Goal: Communication & Community: Participate in discussion

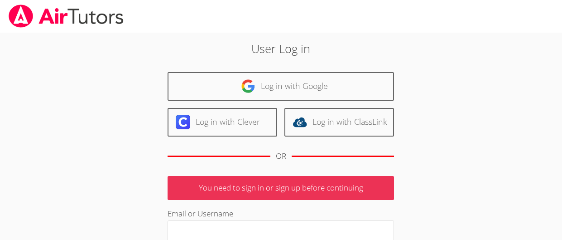
scroll to position [1, 0]
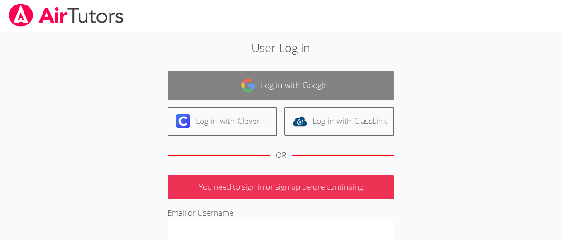
click at [333, 71] on link "Log in with Google" at bounding box center [281, 85] width 227 height 29
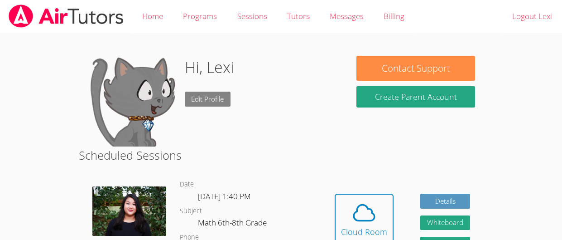
click at [186, 95] on link "Edit Profile" at bounding box center [208, 99] width 46 height 15
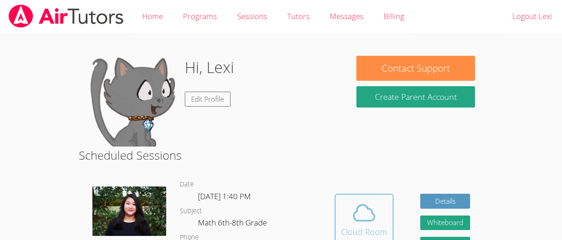
click at [366, 198] on button "Cloud Room" at bounding box center [364, 218] width 59 height 51
click at [352, 217] on icon at bounding box center [364, 212] width 25 height 25
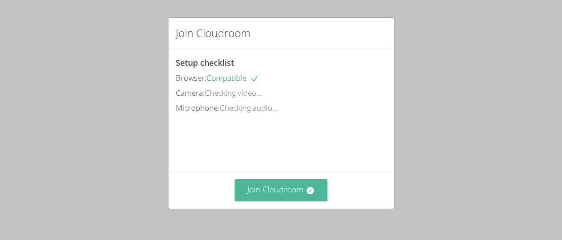
click at [270, 179] on button "Join Cloudroom" at bounding box center [281, 190] width 93 height 22
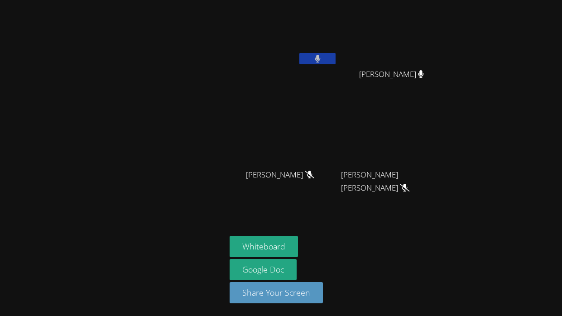
click at [328, 56] on button at bounding box center [317, 58] width 36 height 11
click at [326, 61] on button at bounding box center [317, 58] width 36 height 11
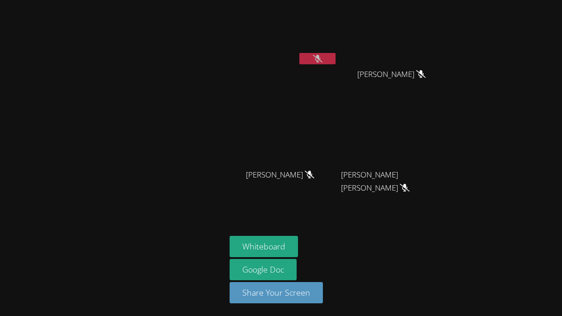
click at [416, 74] on icon at bounding box center [421, 74] width 10 height 8
click at [454, 97] on div "Lexi Lockwich Isaiah Bittings Isaiah Bittings Carlie Powell Carlie Powell Juan …" at bounding box center [281, 158] width 562 height 316
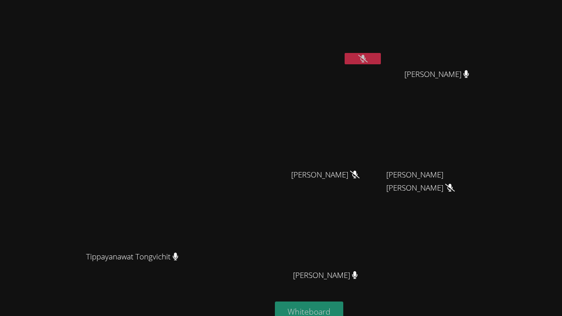
click at [315, 239] on button "Whiteboard" at bounding box center [309, 312] width 68 height 21
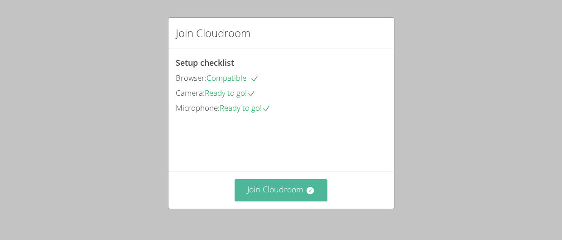
click at [298, 193] on button "Join Cloudroom" at bounding box center [281, 190] width 93 height 22
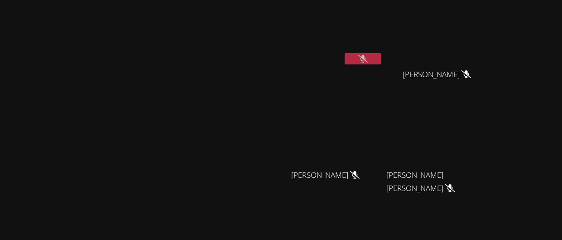
scroll to position [14, 0]
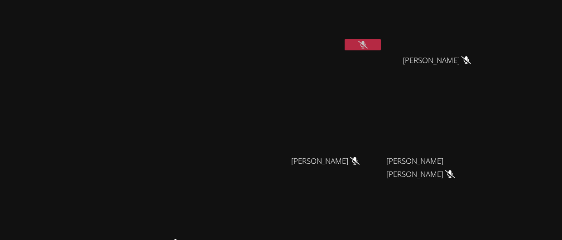
click at [381, 49] on button at bounding box center [363, 44] width 36 height 11
click at [381, 45] on button at bounding box center [363, 44] width 36 height 11
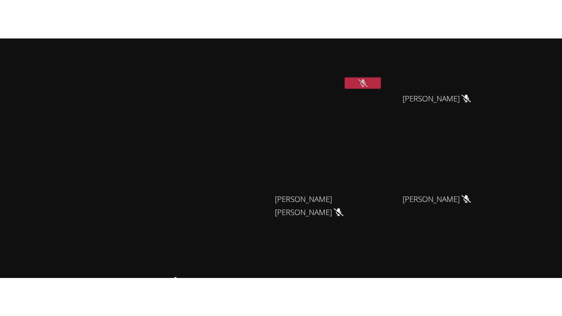
scroll to position [0, 0]
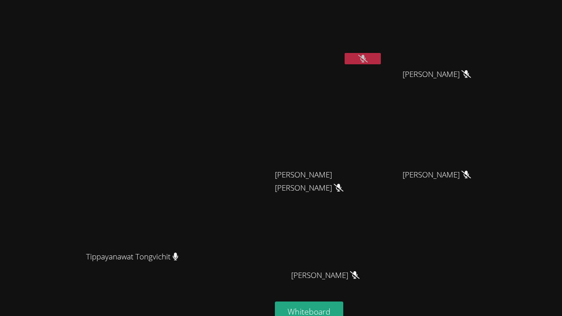
click at [383, 213] on video at bounding box center [329, 235] width 108 height 61
click at [383, 25] on video at bounding box center [329, 34] width 108 height 61
drag, startPoint x: 394, startPoint y: 25, endPoint x: 434, endPoint y: 166, distance: 146.6
click at [434, 166] on div "Lexi [PERSON_NAME] [PERSON_NAME] [PERSON_NAME] [PERSON_NAME] [PERSON_NAME] [PER…" at bounding box center [384, 153] width 219 height 298
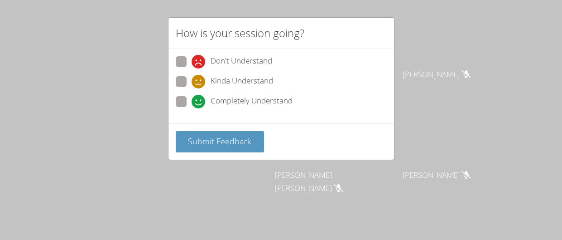
click at [270, 78] on span "Kinda Understand" at bounding box center [242, 82] width 63 height 14
click at [199, 78] on input "Kinda Understand" at bounding box center [196, 80] width 8 height 8
radio input "true"
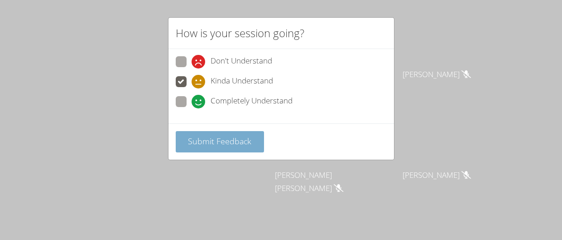
click at [218, 146] on button "Submit Feedback" at bounding box center [220, 141] width 89 height 21
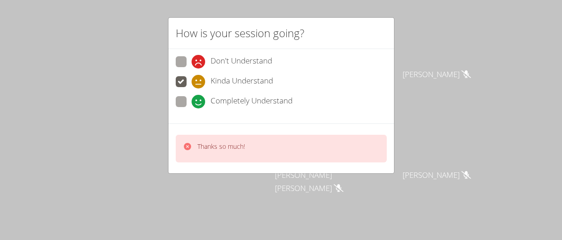
click at [249, 174] on div "How is your session going? Don't Understand Kinda Understand Completely Underst…" at bounding box center [281, 120] width 562 height 240
click at [188, 143] on icon at bounding box center [187, 146] width 7 height 7
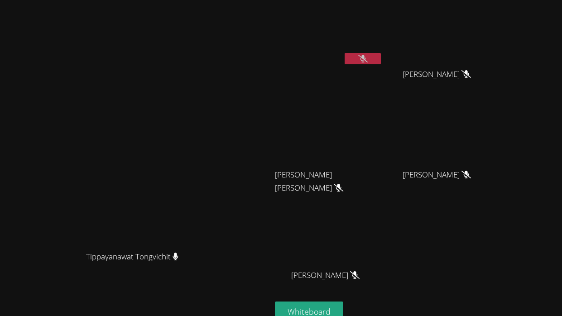
click at [368, 58] on icon at bounding box center [363, 59] width 10 height 8
click at [381, 58] on button at bounding box center [363, 58] width 36 height 11
